Goal: Browse casually

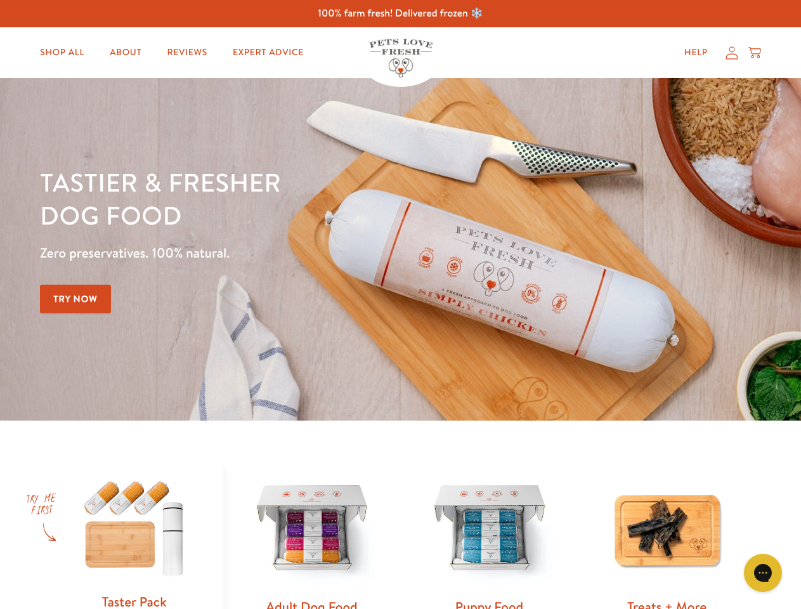
click at [400, 305] on div "Tastier & fresher dog food Zero preservatives. 100% natural. Try Now" at bounding box center [280, 250] width 481 height 168
click at [763, 573] on icon "Open gorgias live chat" at bounding box center [763, 573] width 12 height 12
